Goal: Task Accomplishment & Management: Use online tool/utility

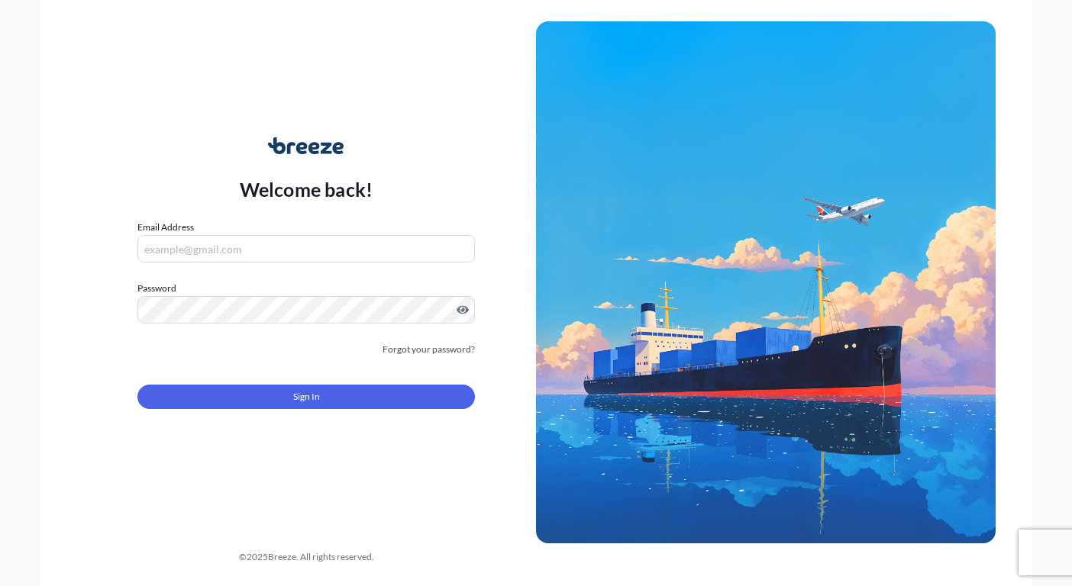
click at [274, 251] on input "Email Address" at bounding box center [305, 248] width 337 height 27
type input "[PERSON_NAME][EMAIL_ADDRESS][DOMAIN_NAME]"
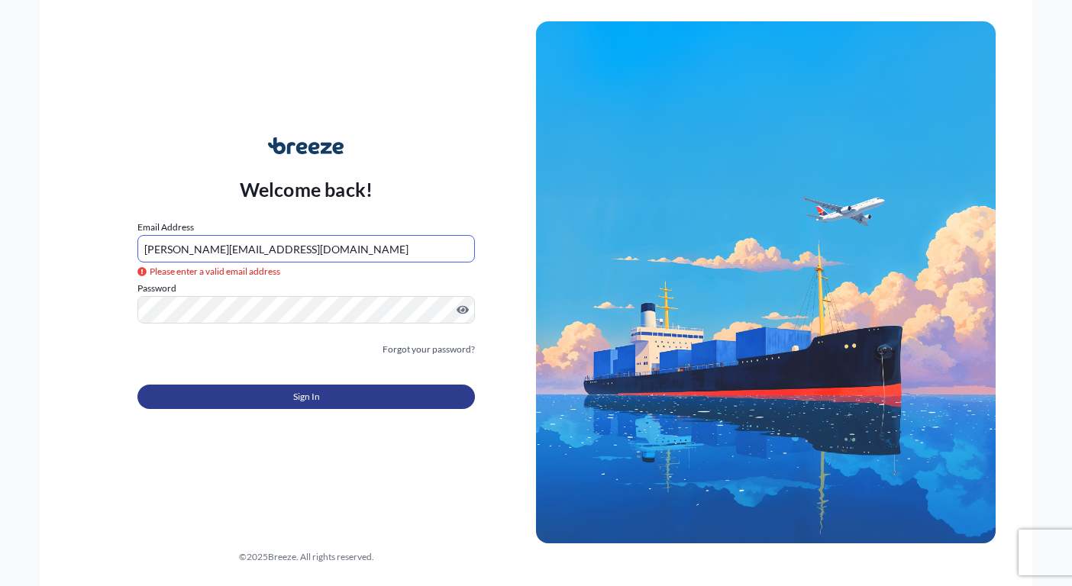
click at [297, 418] on form "Email Address [PERSON_NAME][EMAIL_ADDRESS][DOMAIN_NAME] Please enter a valid em…" at bounding box center [305, 324] width 337 height 208
click at [297, 405] on button "Sign In" at bounding box center [305, 397] width 337 height 24
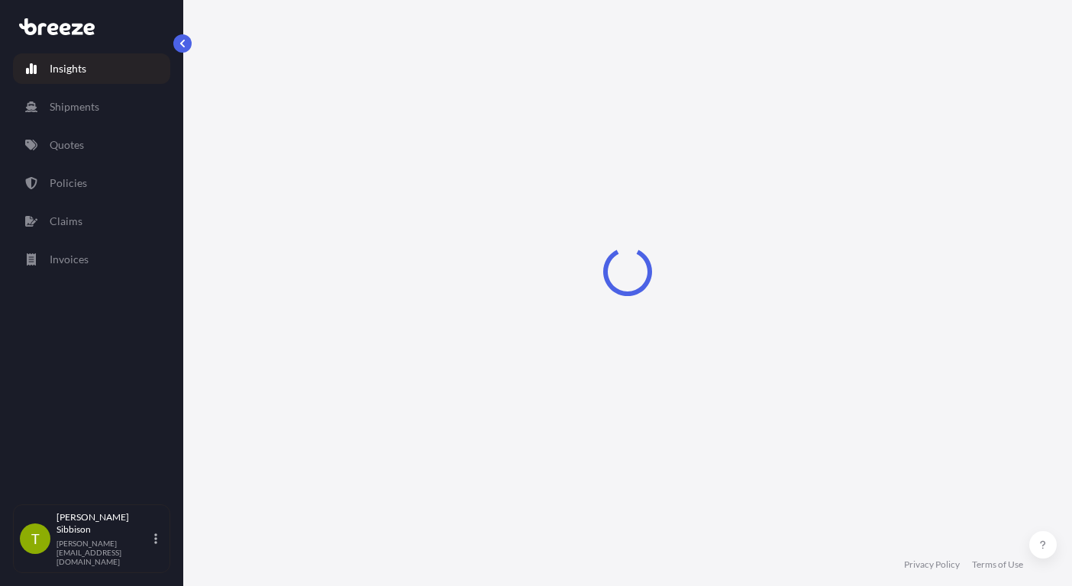
select select "2025"
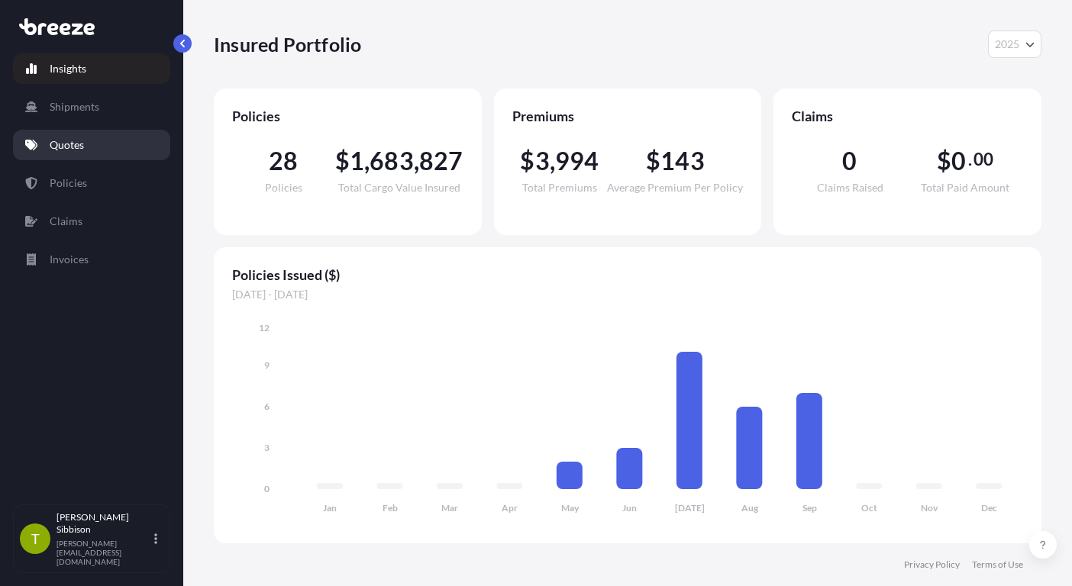
click at [75, 144] on p "Quotes" at bounding box center [67, 144] width 34 height 15
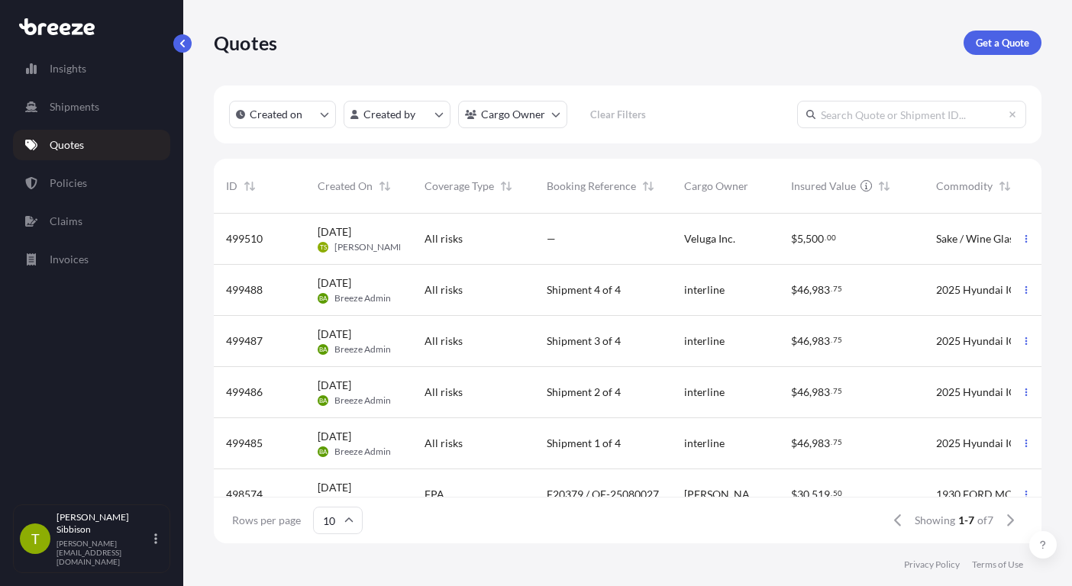
click at [232, 239] on span "499510" at bounding box center [244, 238] width 37 height 15
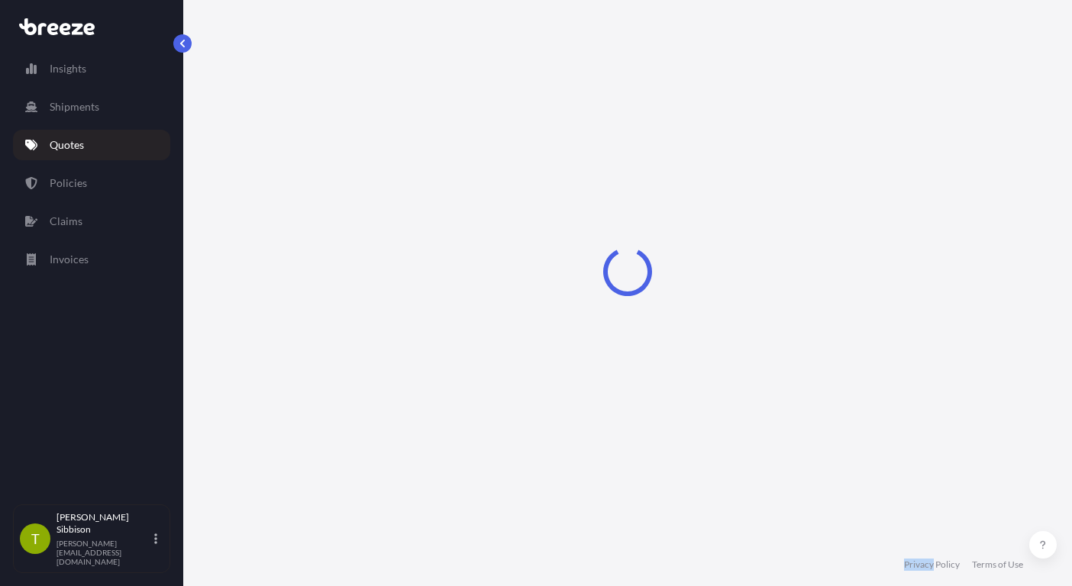
click at [232, 239] on div "Loading" at bounding box center [627, 272] width 827 height 544
select select "Sea"
select select "Road"
select select "1"
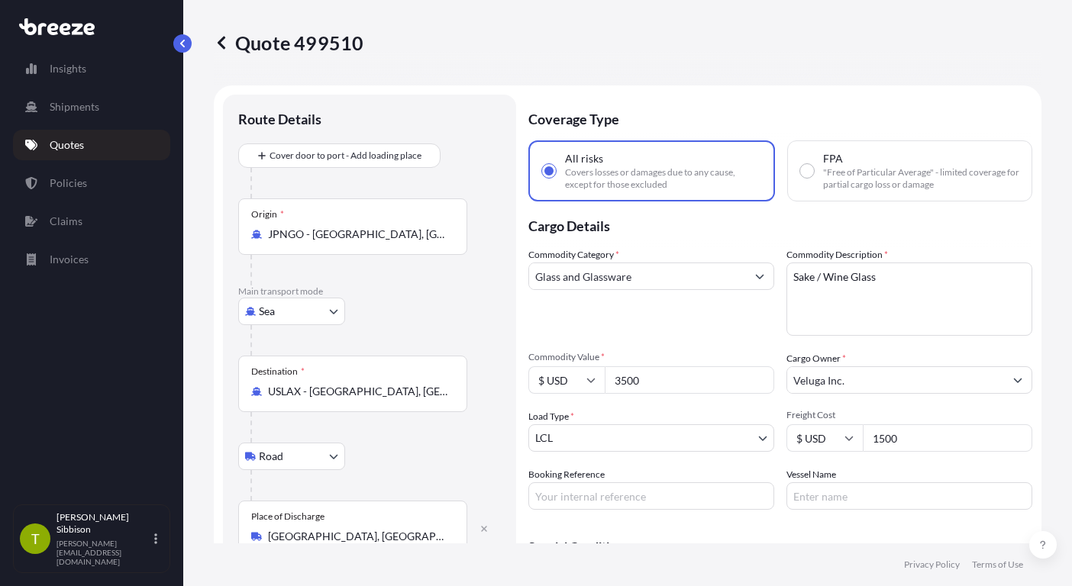
click at [340, 34] on p "Quote 499510" at bounding box center [289, 43] width 150 height 24
copy p "Quote 499510"
click at [186, 37] on button "button" at bounding box center [182, 43] width 18 height 18
